Goal: Transaction & Acquisition: Purchase product/service

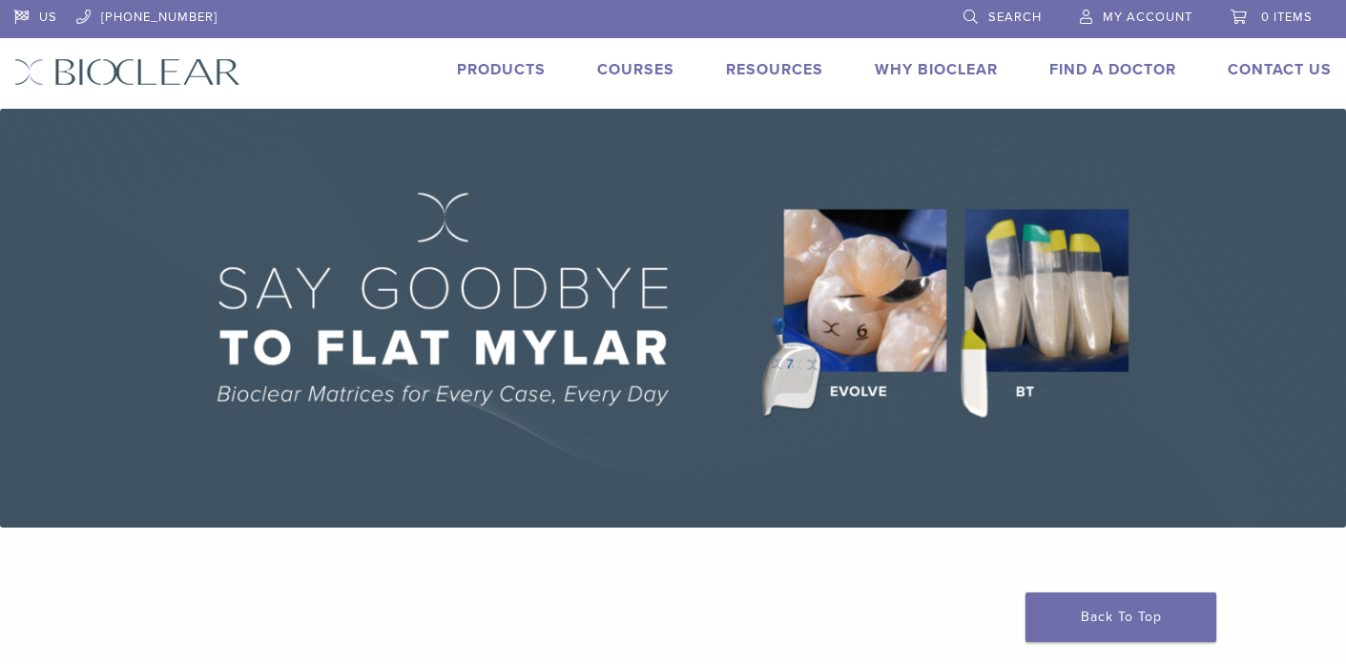
click at [1145, 21] on span "My Account" at bounding box center [1147, 17] width 90 height 15
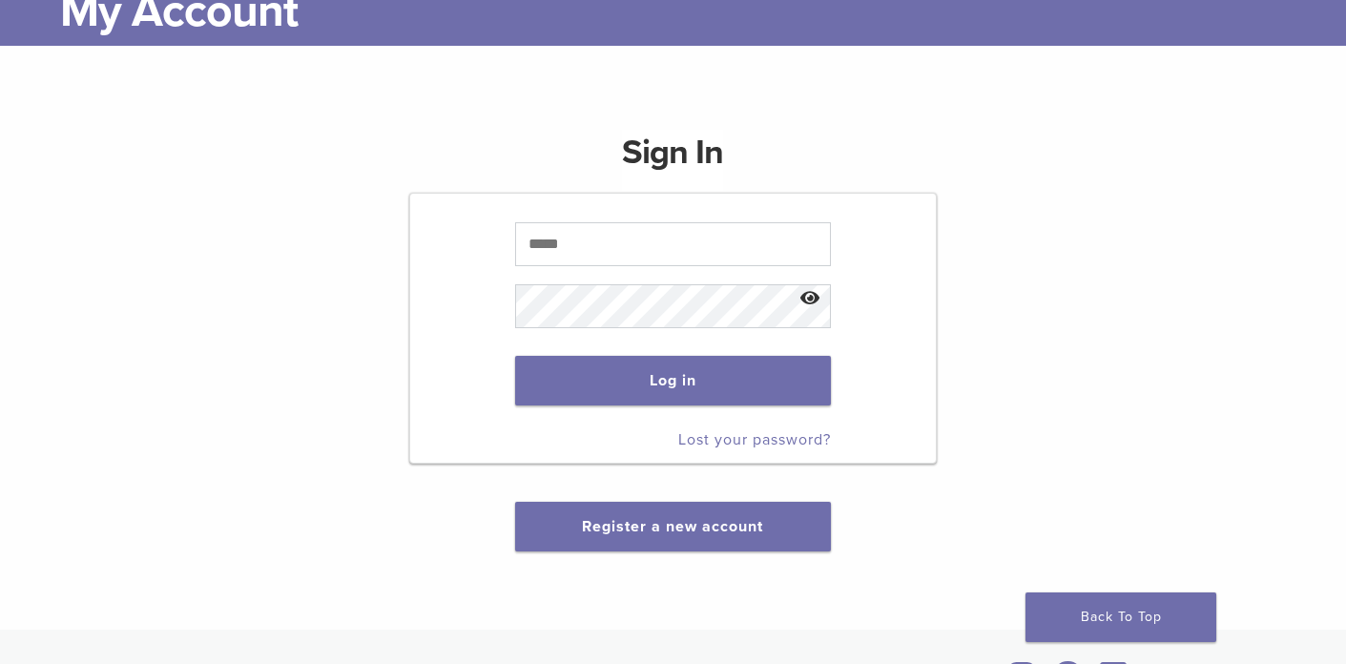
scroll to position [139, 0]
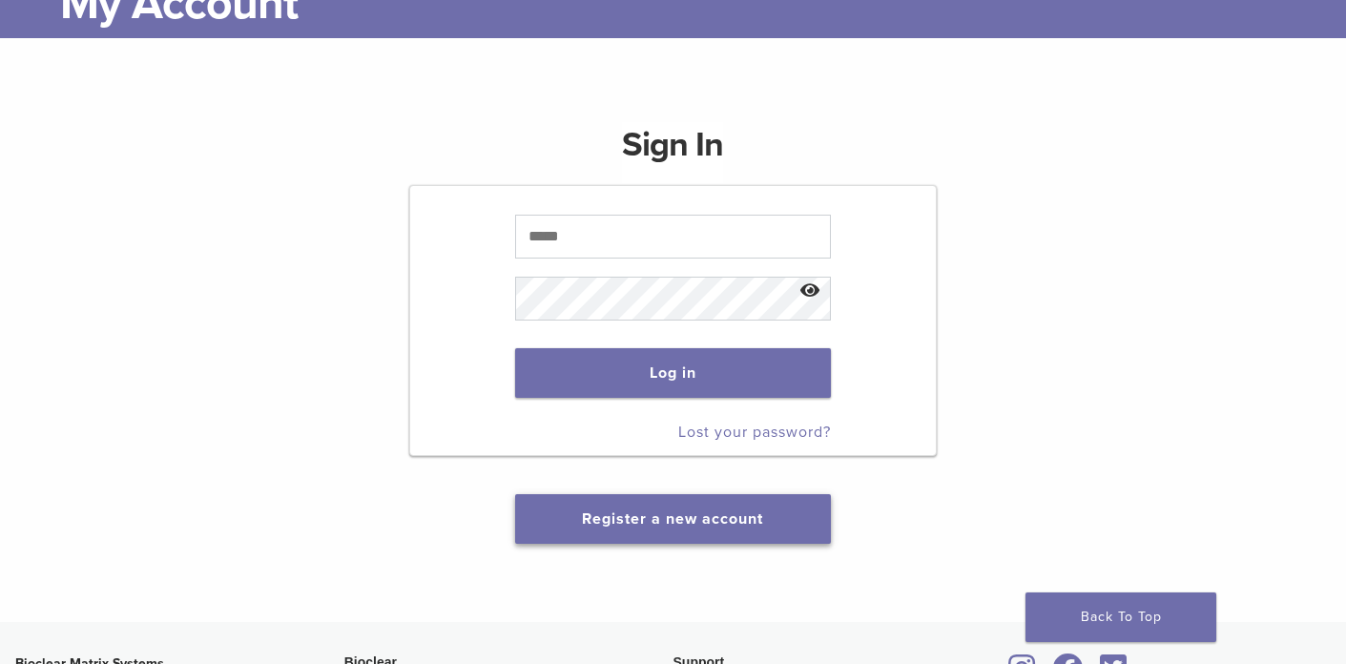
click at [710, 516] on link "Register a new account" at bounding box center [672, 518] width 181 height 19
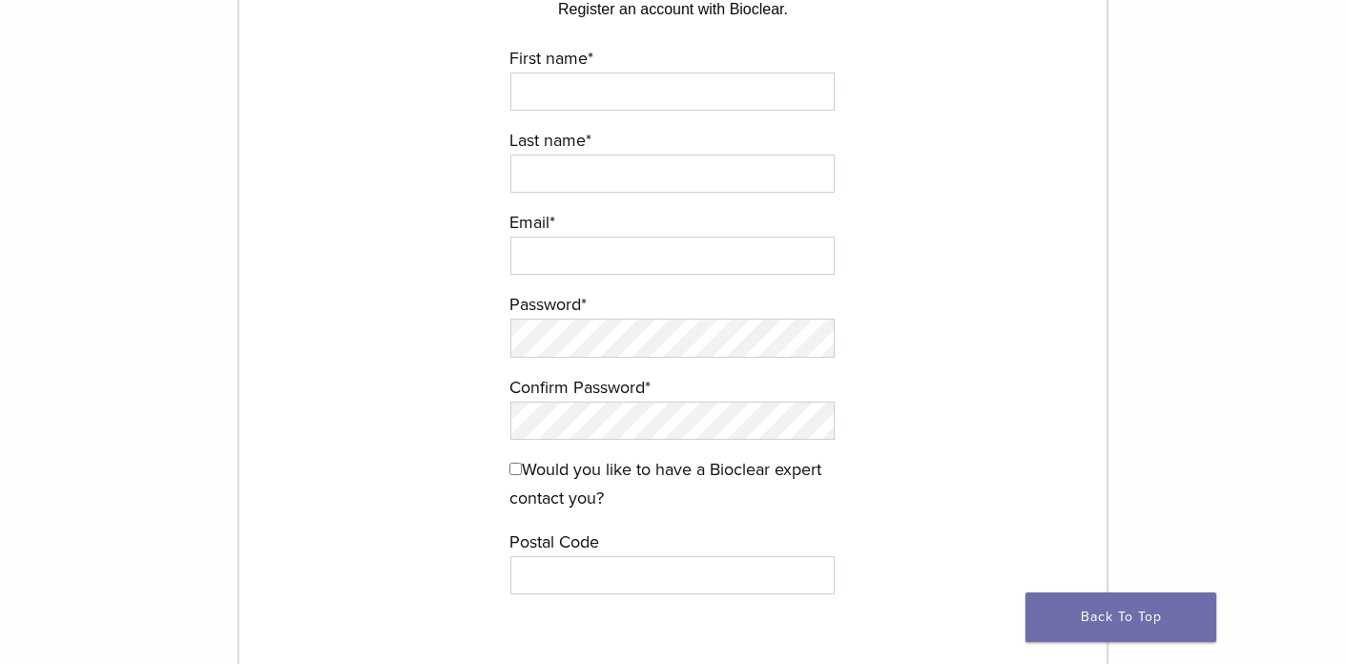
scroll to position [23, 0]
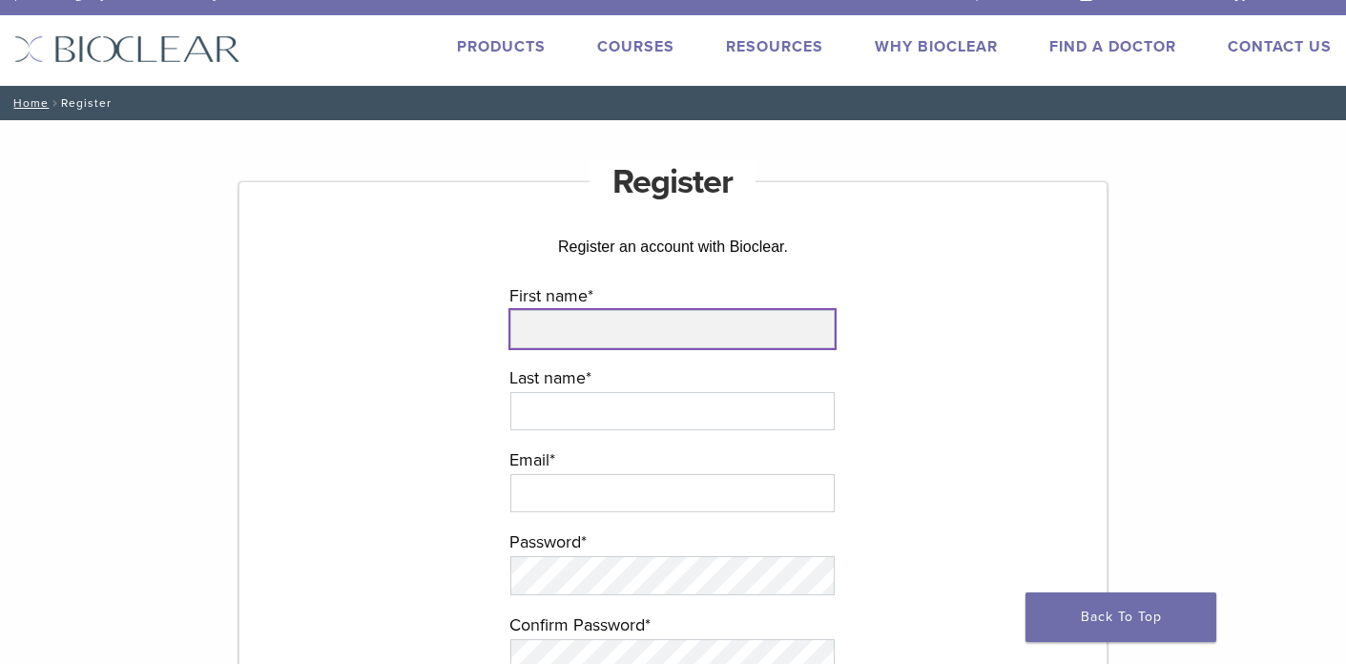
click at [608, 329] on input "First name *" at bounding box center [672, 329] width 324 height 38
type input "********"
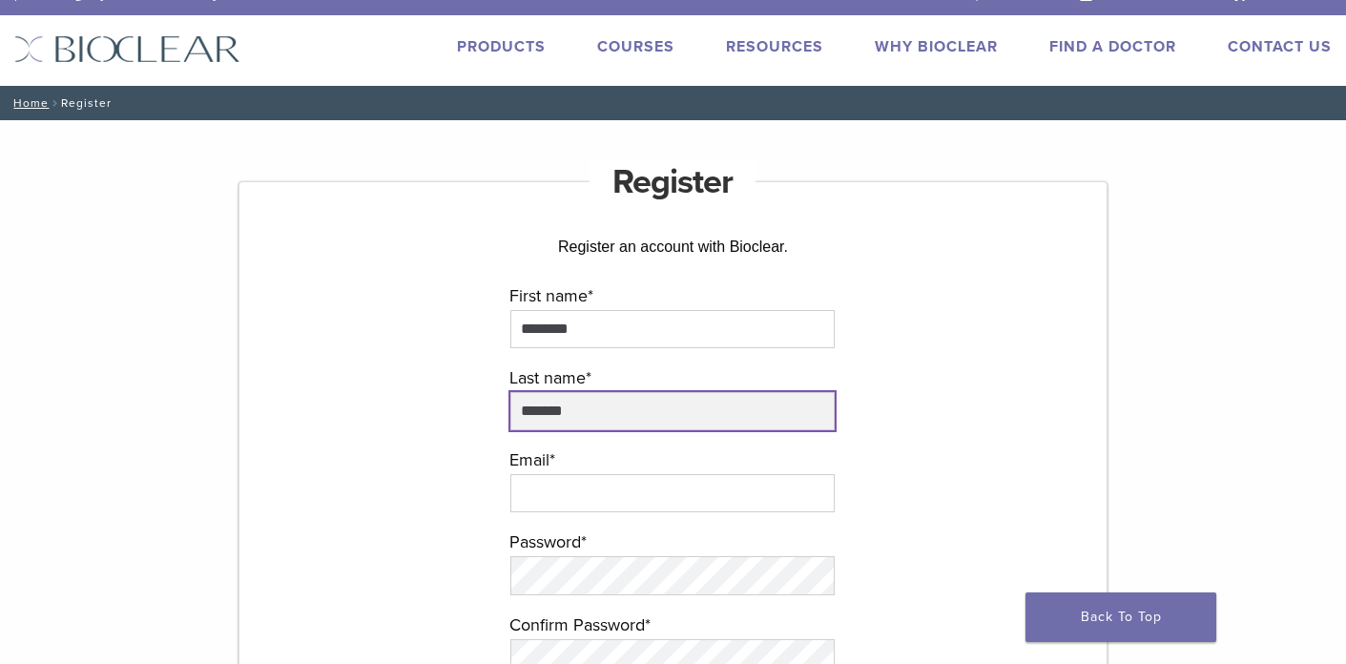
type input "*******"
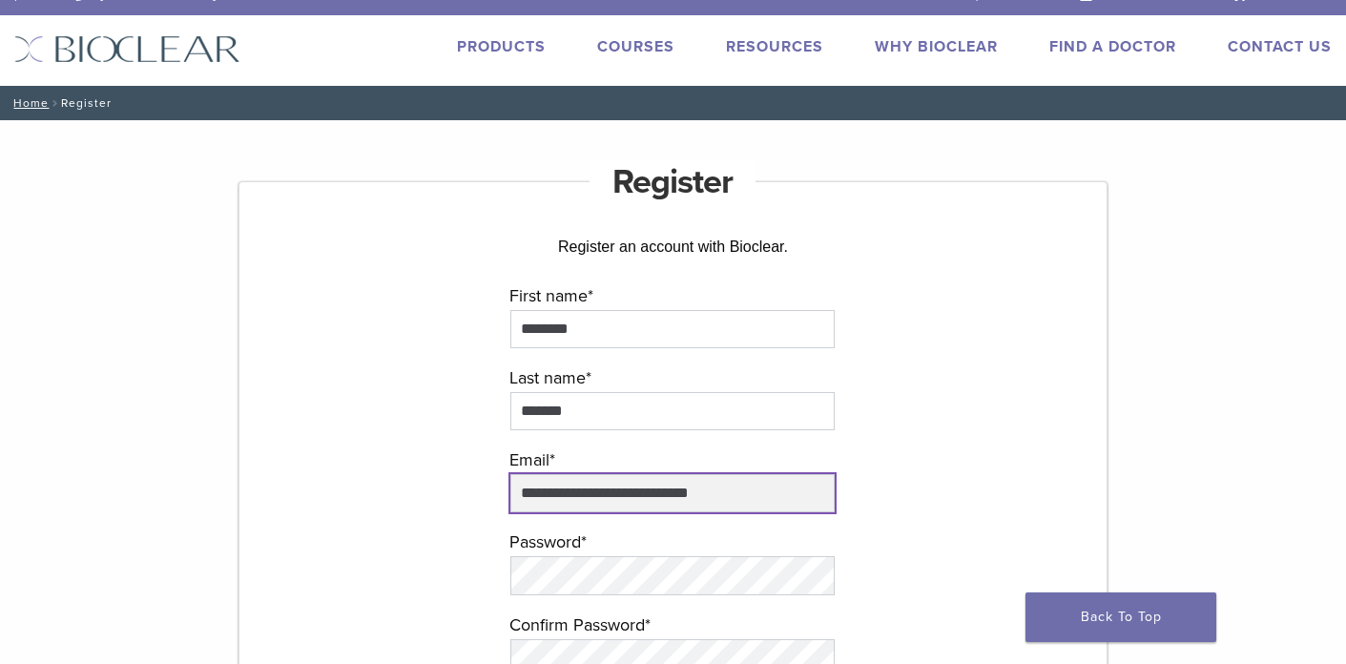
type input "**********"
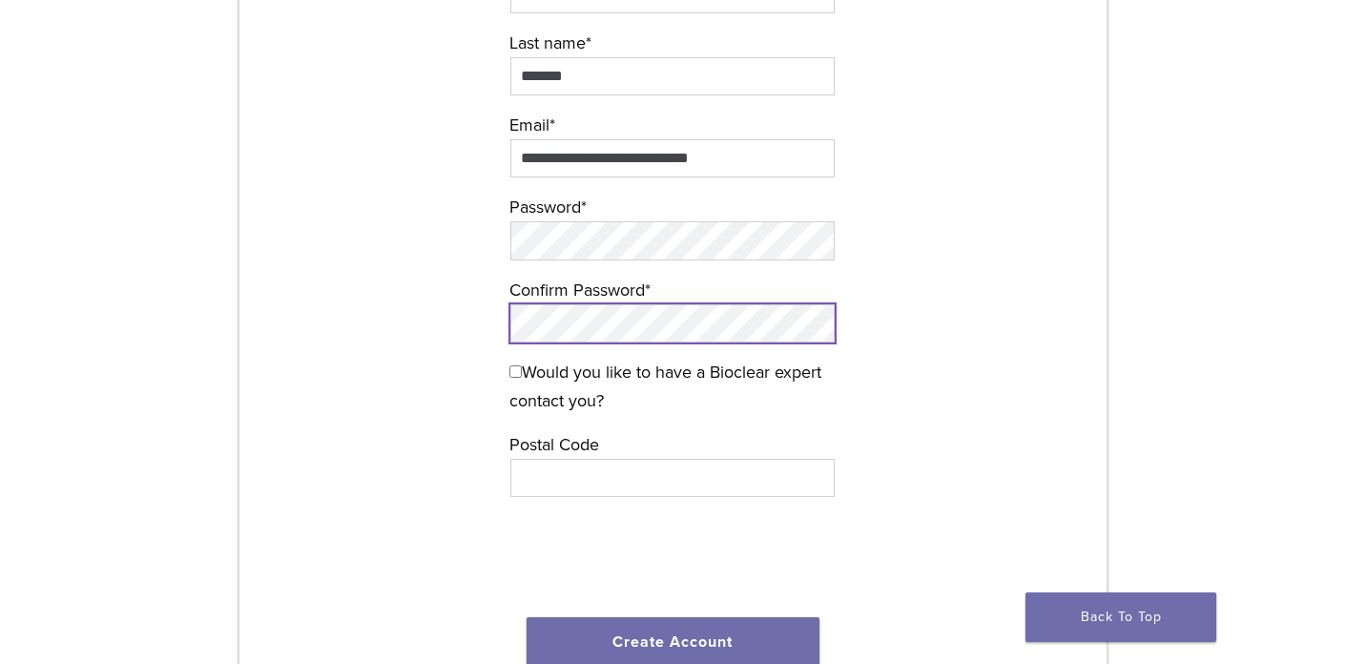
scroll to position [360, 0]
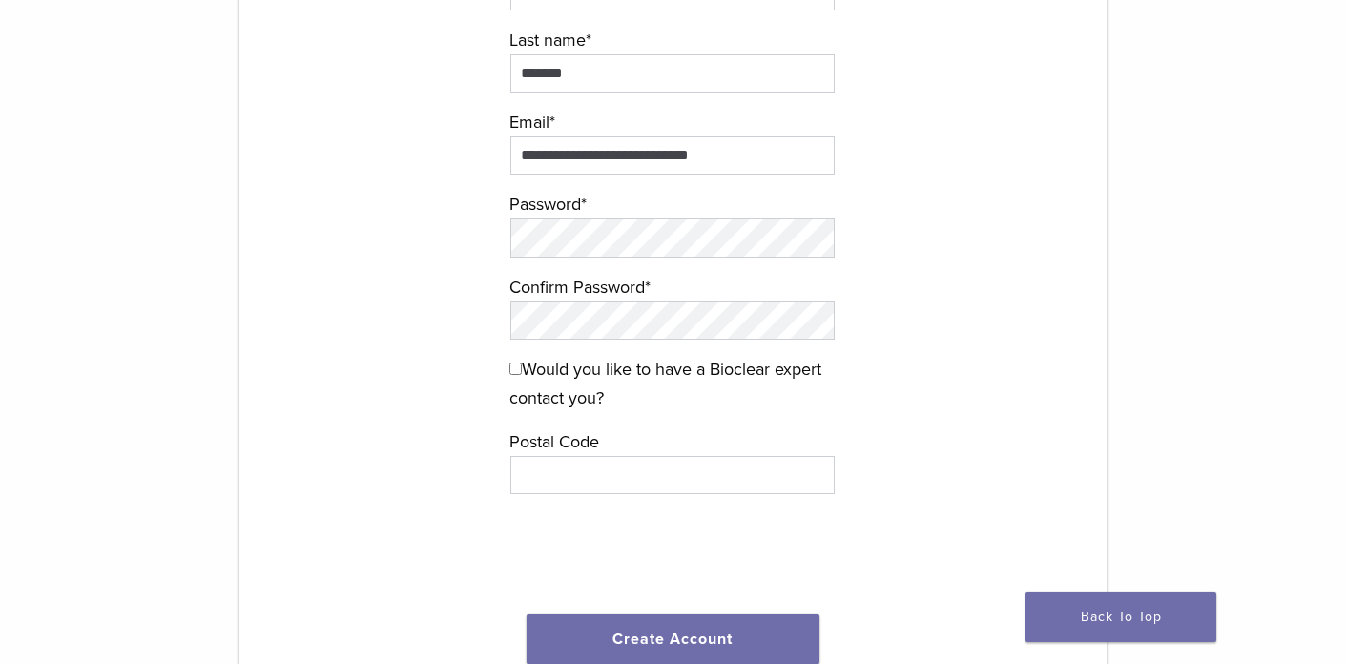
click at [681, 435] on label "Postal Code" at bounding box center [672, 441] width 326 height 29
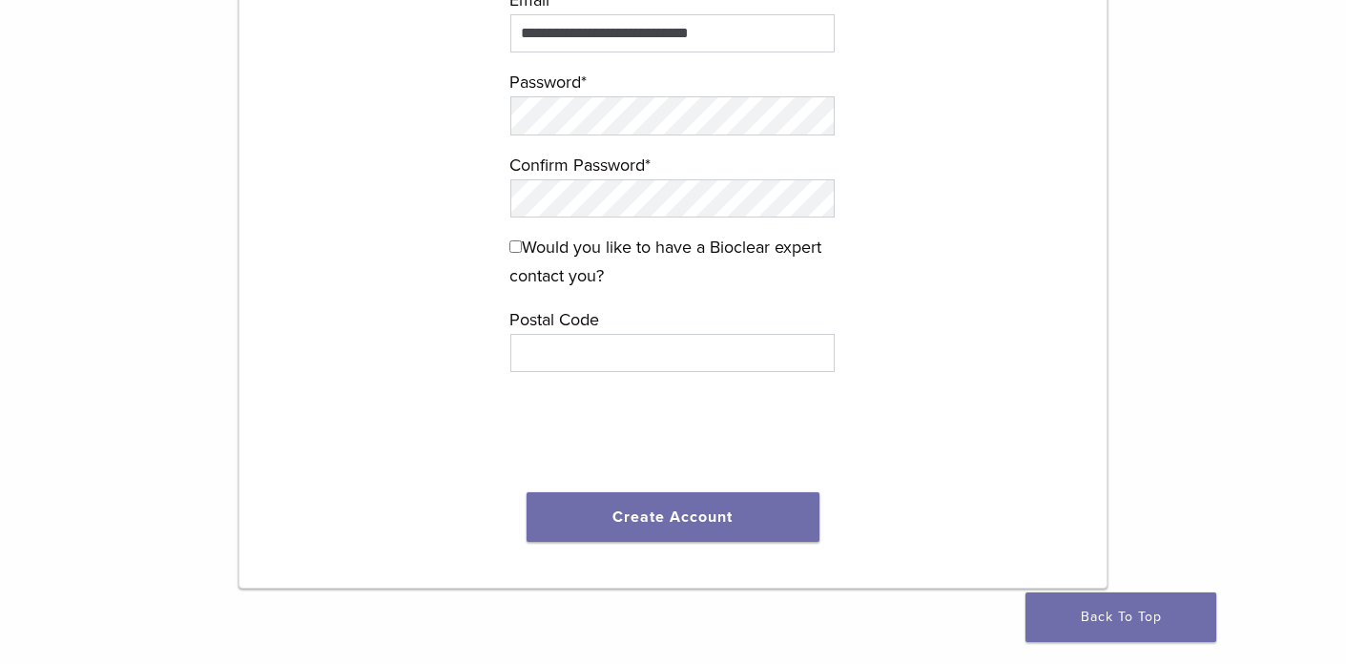
scroll to position [491, 0]
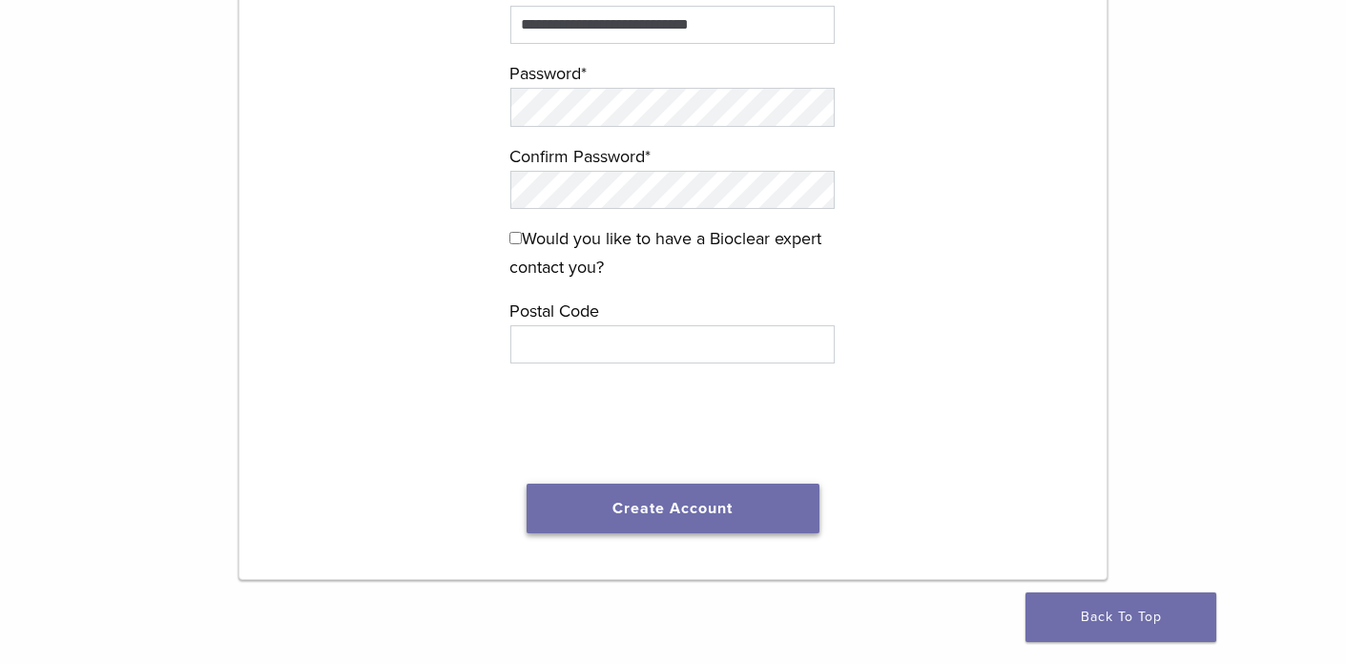
click at [659, 512] on button "Create Account" at bounding box center [673, 509] width 294 height 50
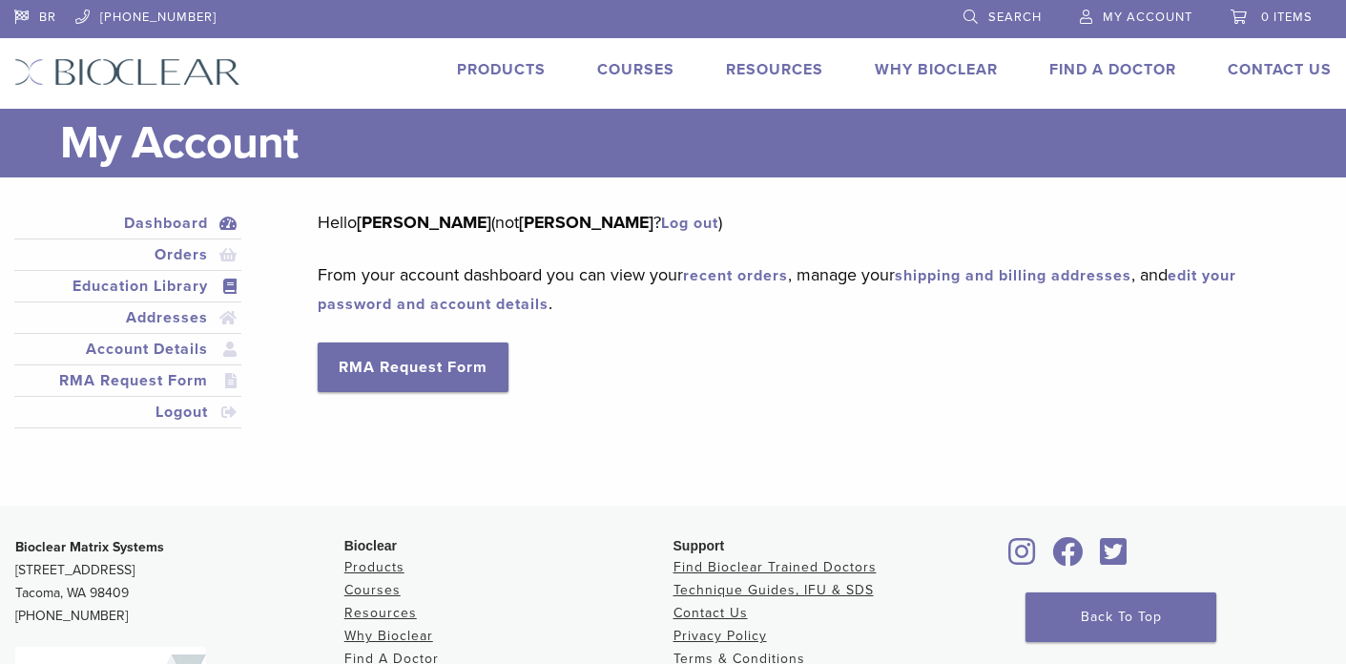
click at [181, 285] on link "Education Library" at bounding box center [127, 286] width 219 height 23
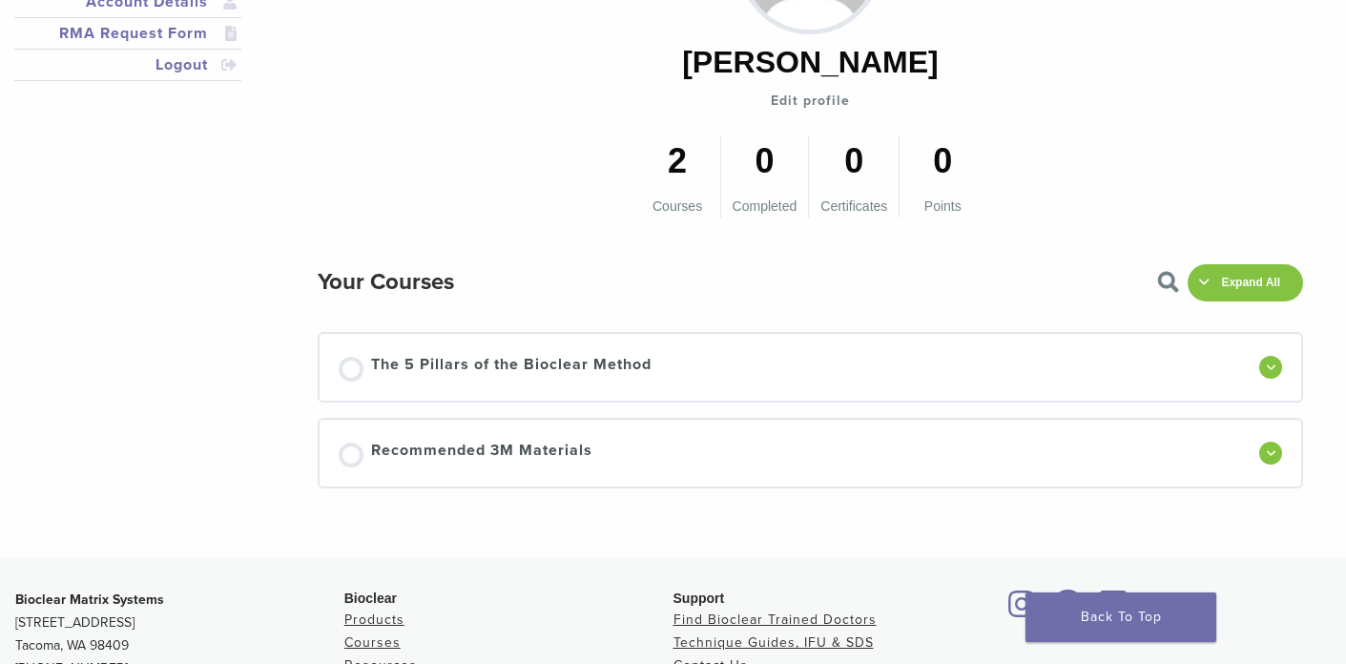
scroll to position [348, 0]
click at [1271, 453] on span at bounding box center [1270, 452] width 9 height 9
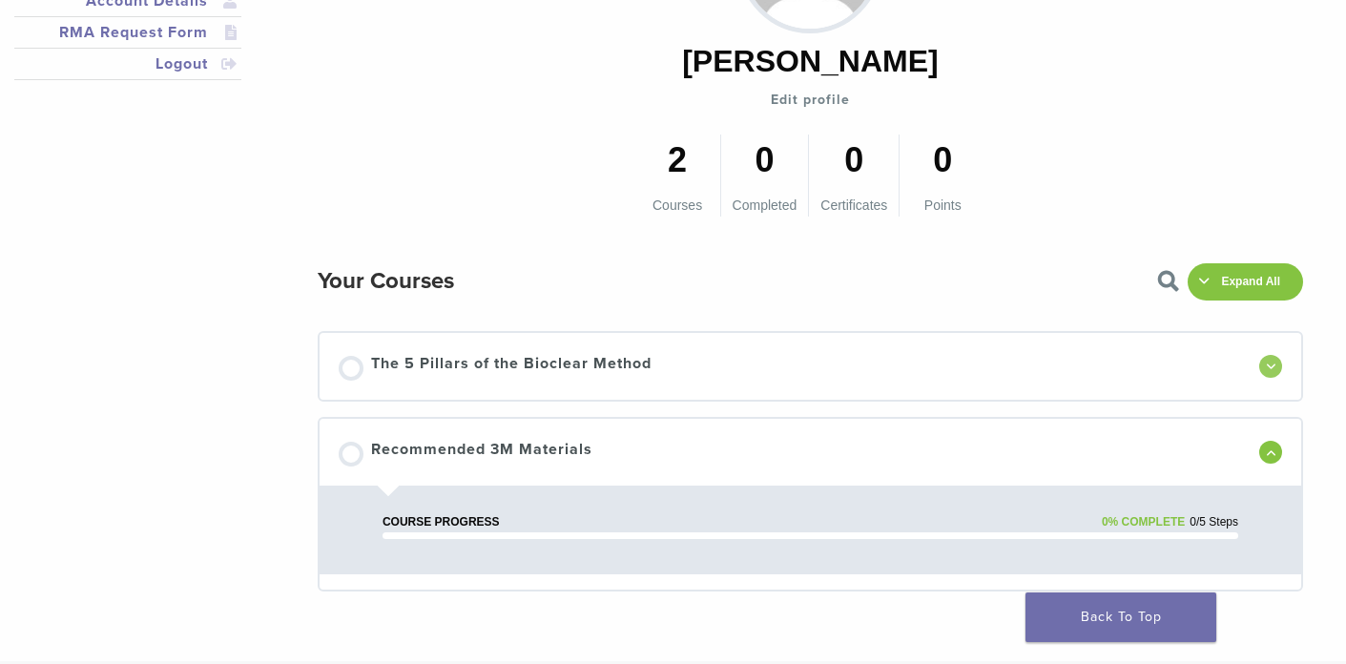
click at [1271, 371] on div at bounding box center [1270, 366] width 23 height 23
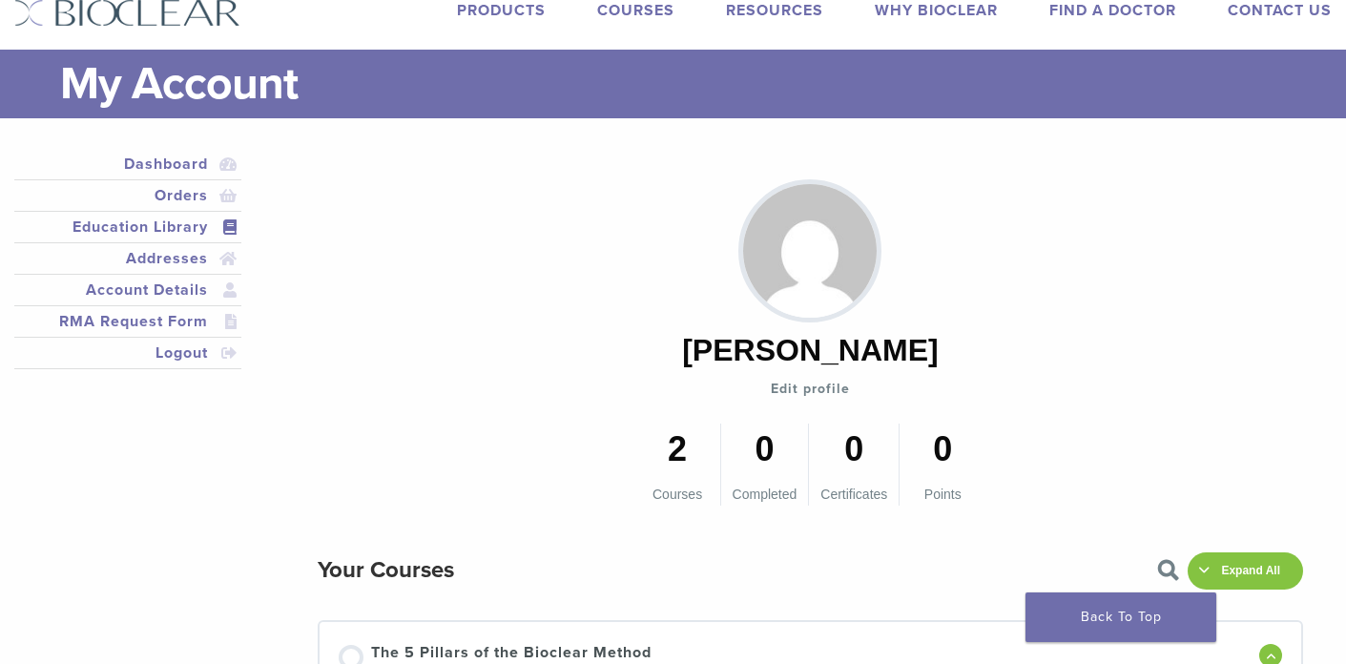
scroll to position [0, 0]
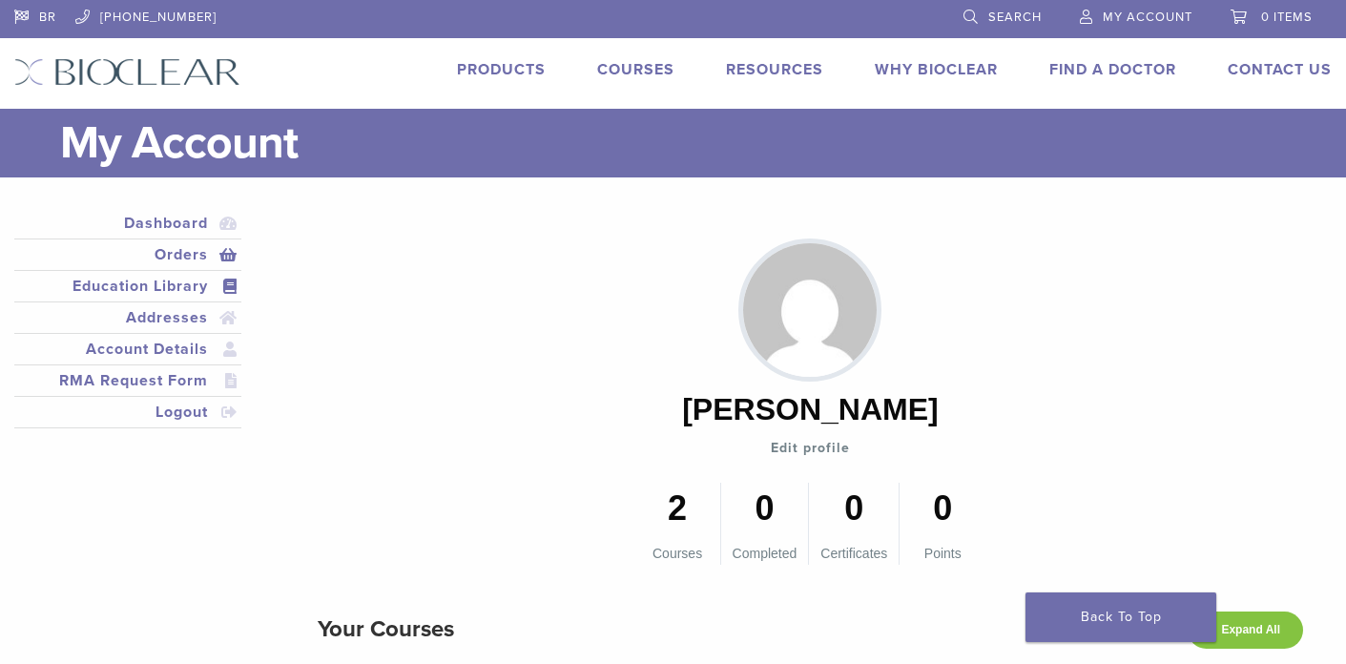
click at [193, 257] on link "Orders" at bounding box center [127, 254] width 219 height 23
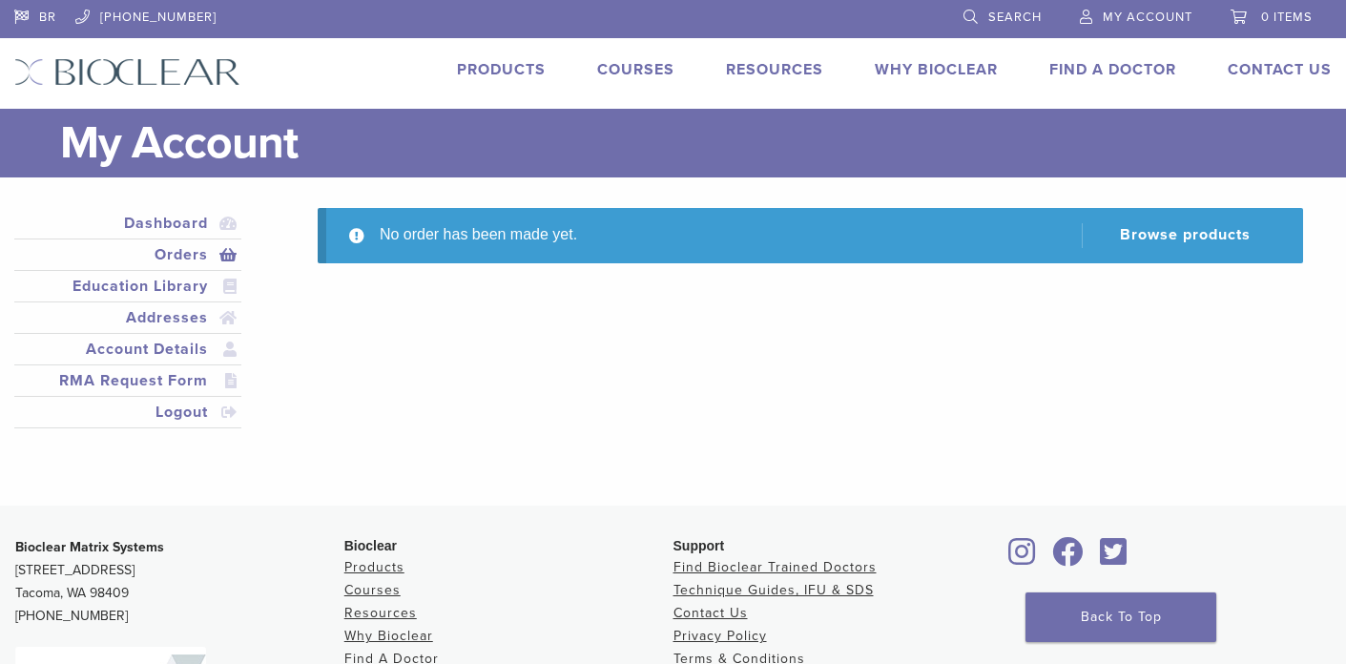
click at [488, 64] on link "Products" at bounding box center [501, 69] width 89 height 19
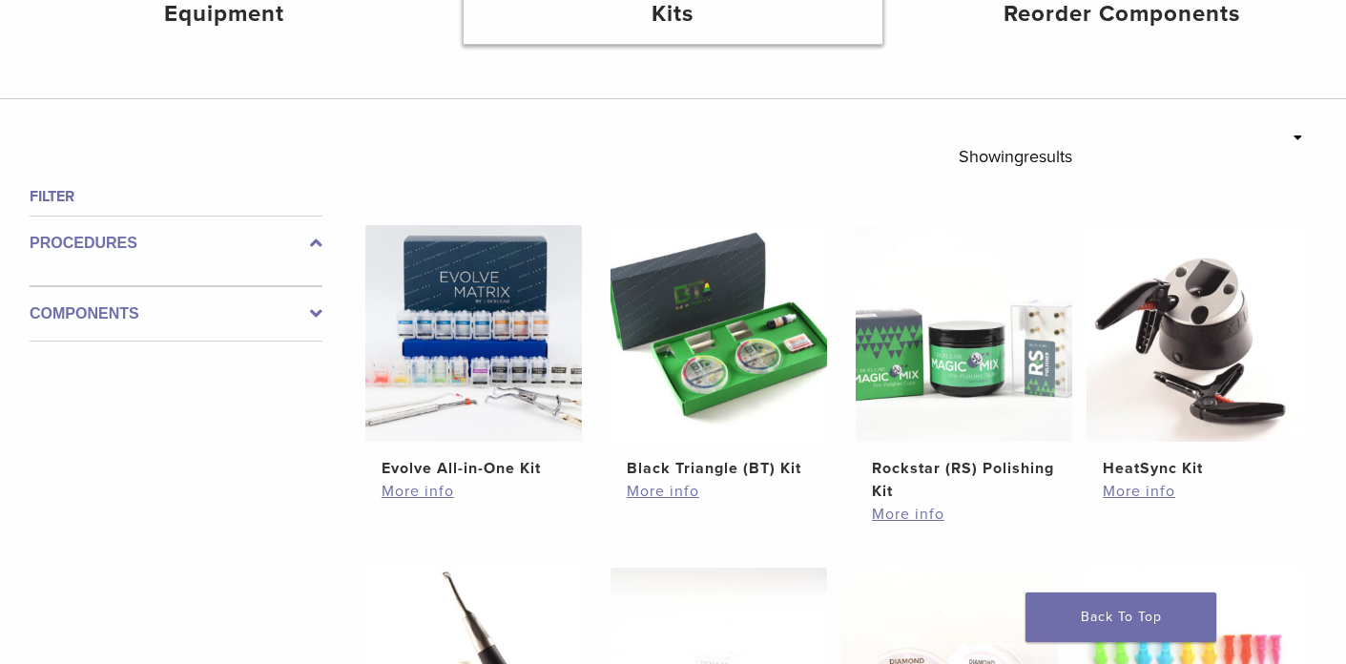
scroll to position [549, 0]
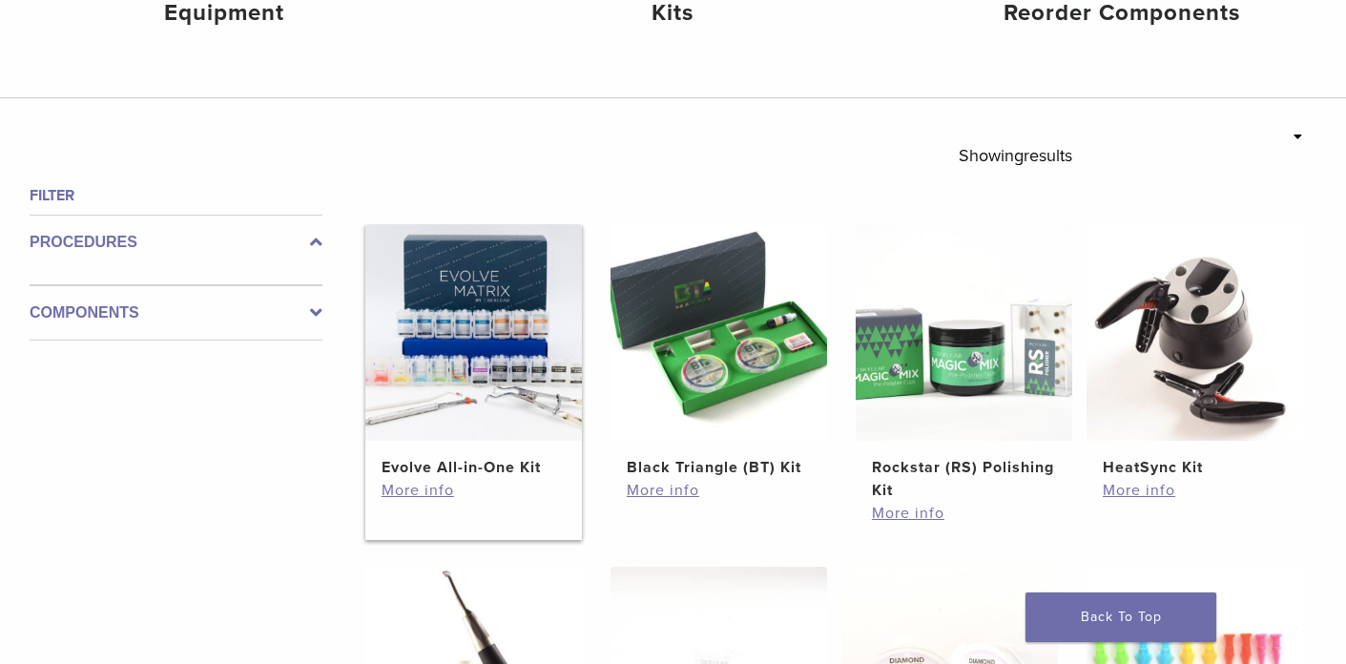
click at [462, 385] on img at bounding box center [473, 332] width 216 height 216
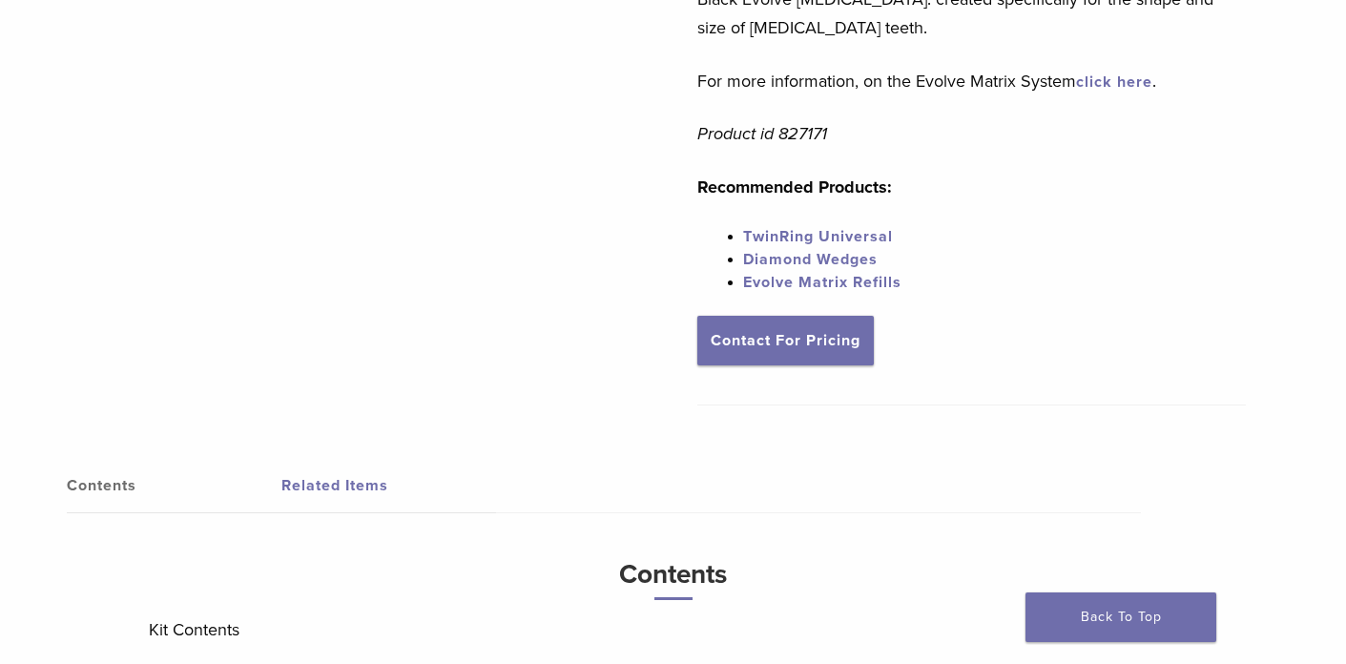
scroll to position [973, 0]
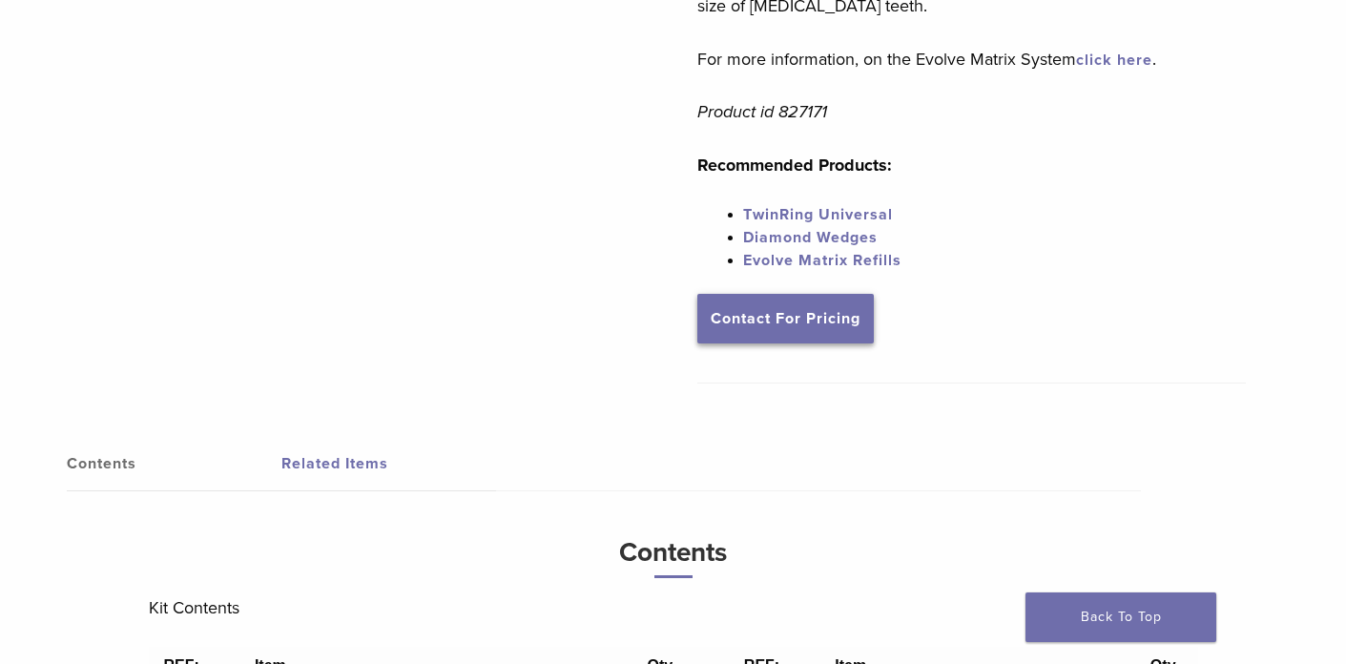
click at [793, 303] on link "Contact For Pricing" at bounding box center [785, 319] width 176 height 50
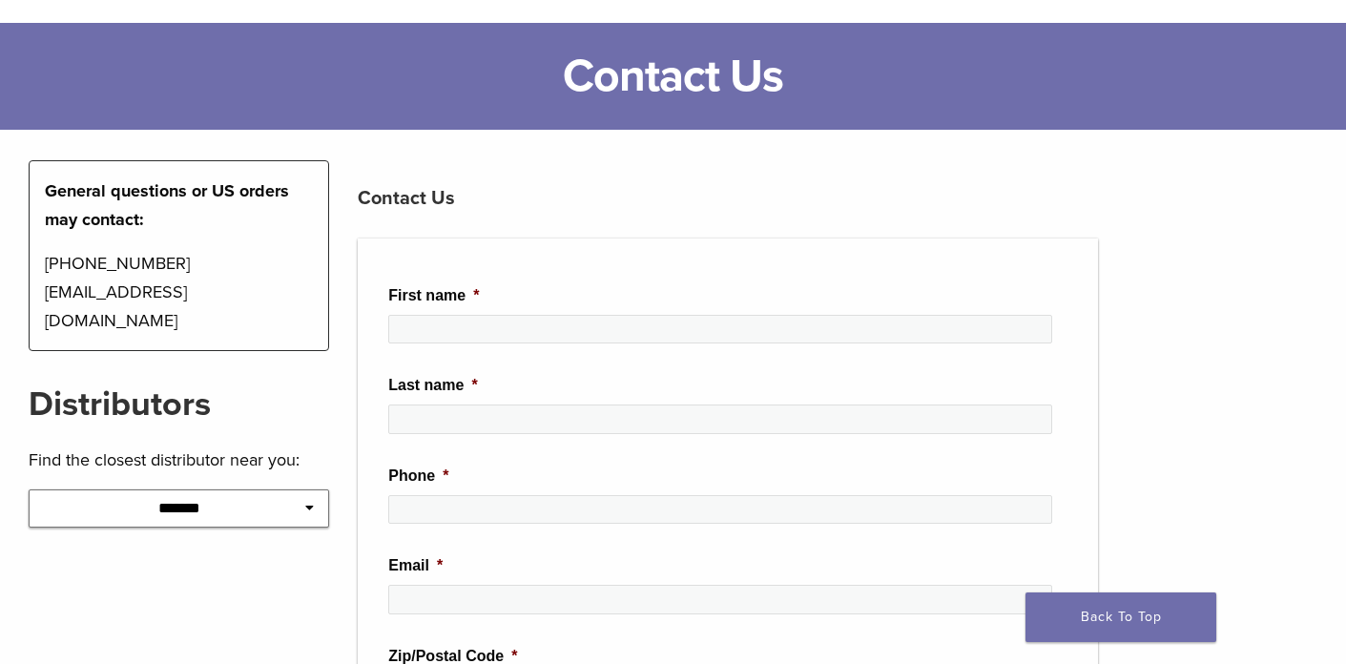
scroll to position [93, 0]
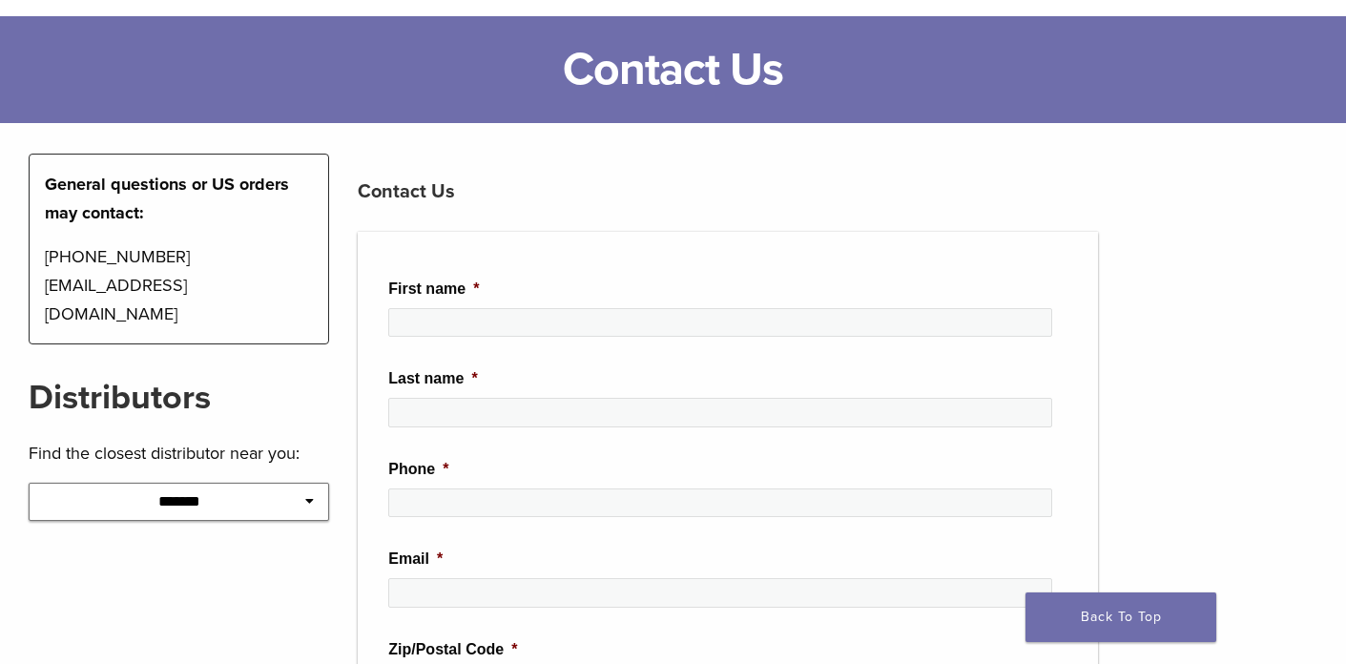
click at [316, 483] on select "**********" at bounding box center [179, 502] width 300 height 38
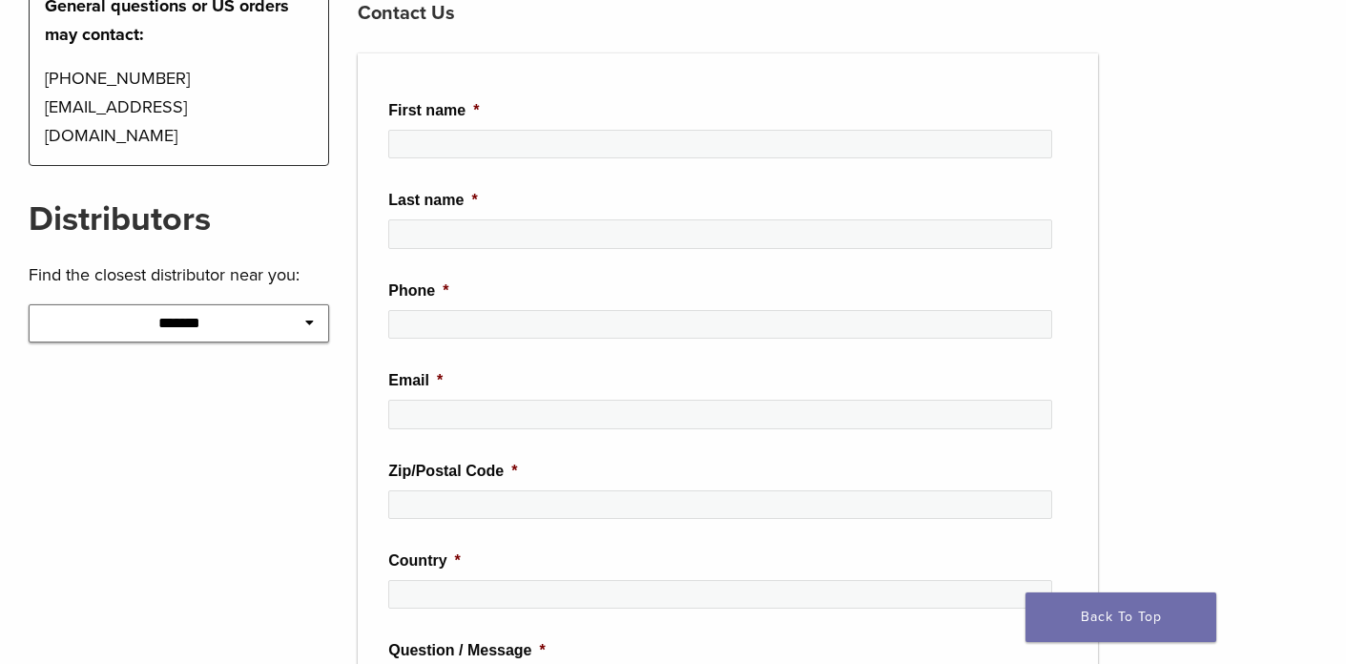
scroll to position [0, 0]
